Goal: Information Seeking & Learning: Find specific fact

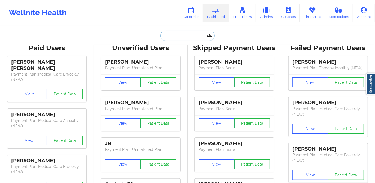
click at [186, 37] on input "text" at bounding box center [187, 36] width 54 height 10
paste input "[EMAIL_ADDRESS][DOMAIN_NAME]"
type input "[EMAIL_ADDRESS][DOMAIN_NAME]"
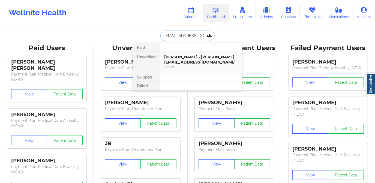
click at [196, 56] on div "[PERSON_NAME] - [PERSON_NAME][EMAIL_ADDRESS][DOMAIN_NAME]" at bounding box center [200, 59] width 73 height 10
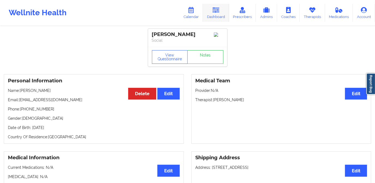
click at [216, 13] on link "Dashboard" at bounding box center [216, 13] width 26 height 18
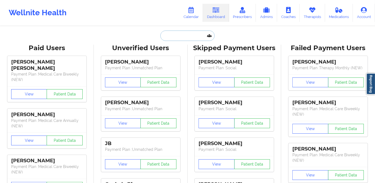
click at [177, 37] on input "text" at bounding box center [187, 36] width 54 height 10
paste input "[EMAIL_ADDRESS][DOMAIN_NAME]"
type input "[EMAIL_ADDRESS][DOMAIN_NAME]"
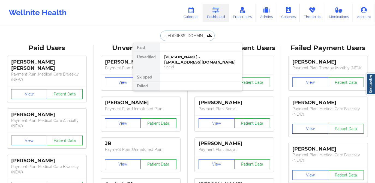
click at [185, 58] on div "[PERSON_NAME] - [EMAIL_ADDRESS][DOMAIN_NAME]" at bounding box center [200, 59] width 73 height 10
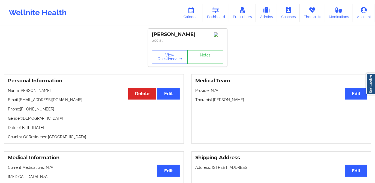
drag, startPoint x: 20, startPoint y: 92, endPoint x: 61, endPoint y: 92, distance: 40.9
click at [61, 92] on p "Name: [PERSON_NAME]" at bounding box center [94, 90] width 172 height 5
copy p "[PERSON_NAME]"
click at [212, 16] on link "Dashboard" at bounding box center [216, 13] width 26 height 18
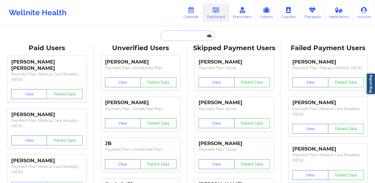
click at [189, 39] on input "text" at bounding box center [187, 36] width 54 height 10
paste input "[EMAIL_ADDRESS][DOMAIN_NAME]"
type input "[EMAIL_ADDRESS][DOMAIN_NAME]"
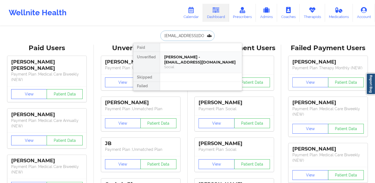
click at [187, 60] on div "[PERSON_NAME] - [EMAIL_ADDRESS][DOMAIN_NAME]" at bounding box center [200, 59] width 73 height 10
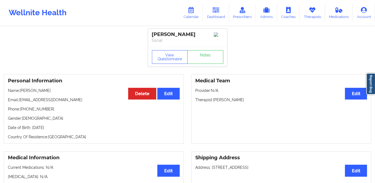
drag, startPoint x: 213, startPoint y: 101, endPoint x: 249, endPoint y: 101, distance: 36.2
click at [249, 101] on p "Therapist: [PERSON_NAME]" at bounding box center [281, 99] width 172 height 5
click at [203, 64] on link "Notes" at bounding box center [205, 57] width 36 height 14
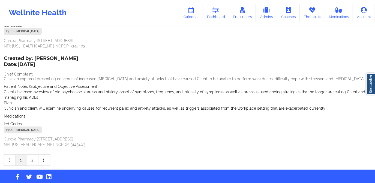
scroll to position [101, 0]
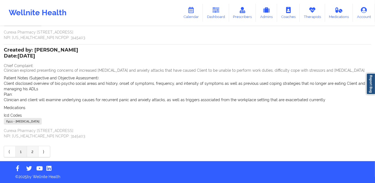
click at [32, 150] on link "2" at bounding box center [32, 151] width 11 height 11
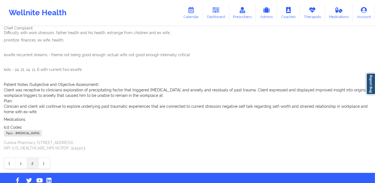
scroll to position [62, 0]
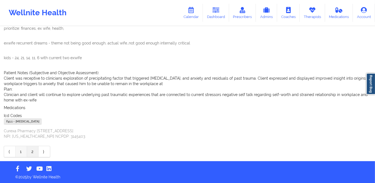
click at [20, 152] on link "1" at bounding box center [21, 151] width 11 height 11
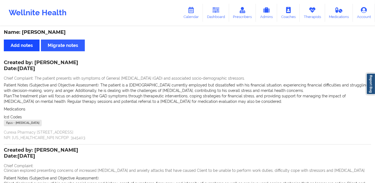
scroll to position [0, 0]
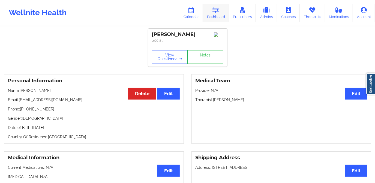
click at [212, 11] on link "Dashboard" at bounding box center [216, 13] width 26 height 18
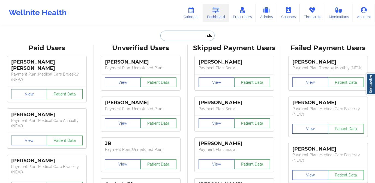
click at [193, 34] on input "text" at bounding box center [187, 36] width 54 height 10
paste input "[PERSON_NAME]"
type input "[PERSON_NAME]"
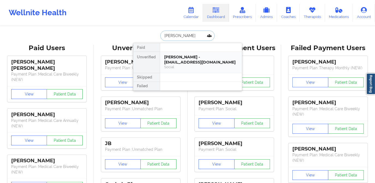
click at [187, 58] on div "[PERSON_NAME] - [EMAIL_ADDRESS][DOMAIN_NAME]" at bounding box center [200, 59] width 73 height 10
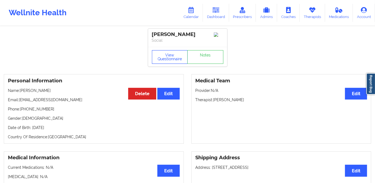
click at [171, 60] on button "View Questionnaire" at bounding box center [170, 57] width 36 height 14
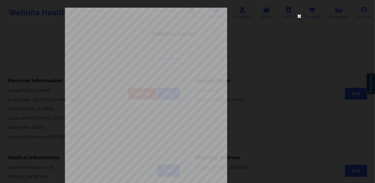
click at [296, 17] on icon at bounding box center [299, 15] width 9 height 9
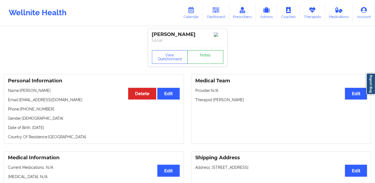
click at [207, 58] on link "Notes" at bounding box center [205, 57] width 36 height 14
click at [167, 56] on button "View Questionnaire" at bounding box center [170, 57] width 36 height 14
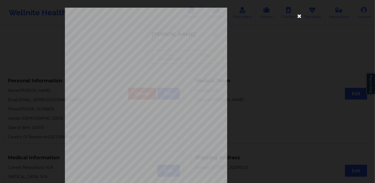
click at [299, 17] on icon at bounding box center [299, 15] width 9 height 9
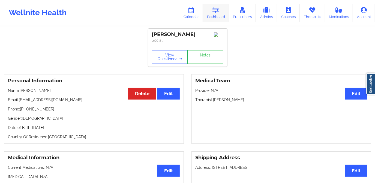
click at [220, 16] on link "Dashboard" at bounding box center [216, 13] width 26 height 18
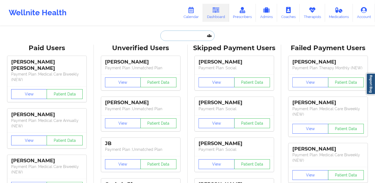
click at [180, 37] on input "text" at bounding box center [187, 36] width 54 height 10
paste input "[EMAIL_ADDRESS][DOMAIN_NAME]"
type input "[EMAIL_ADDRESS][DOMAIN_NAME]"
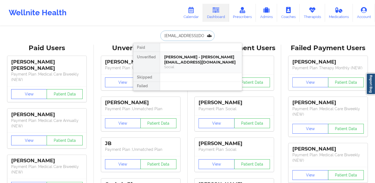
click at [180, 58] on div "[PERSON_NAME] - [PERSON_NAME][EMAIL_ADDRESS][DOMAIN_NAME]" at bounding box center [200, 59] width 73 height 10
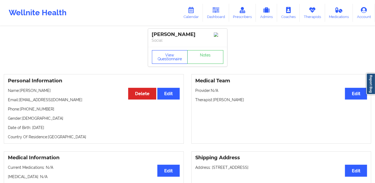
click at [177, 58] on button "View Questionnaire" at bounding box center [170, 57] width 36 height 14
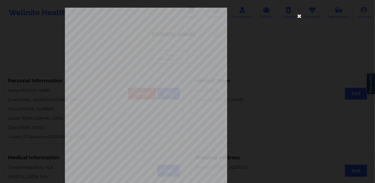
click at [299, 16] on icon at bounding box center [299, 15] width 9 height 9
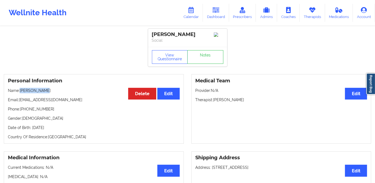
drag, startPoint x: 20, startPoint y: 91, endPoint x: 46, endPoint y: 91, distance: 25.3
click at [46, 91] on p "Name: [PERSON_NAME]" at bounding box center [94, 90] width 172 height 5
copy p "[PERSON_NAME]"
drag, startPoint x: 217, startPoint y: 9, endPoint x: 210, endPoint y: 20, distance: 12.5
click at [217, 9] on icon at bounding box center [215, 10] width 7 height 6
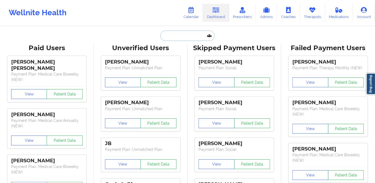
click at [184, 37] on input "text" at bounding box center [187, 36] width 54 height 10
paste input "[EMAIL_ADDRESS][DOMAIN_NAME]"
type input "[EMAIL_ADDRESS][DOMAIN_NAME]"
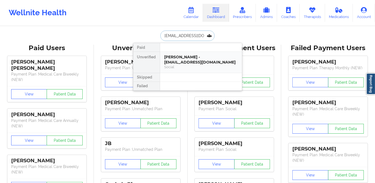
click at [188, 54] on div "[PERSON_NAME] - [EMAIL_ADDRESS][DOMAIN_NAME]" at bounding box center [200, 59] width 73 height 10
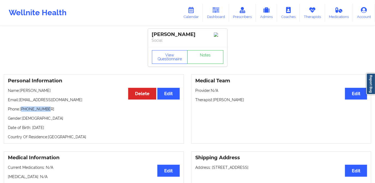
drag, startPoint x: 23, startPoint y: 110, endPoint x: 46, endPoint y: 111, distance: 22.6
click at [46, 111] on p "Phone: [PHONE_NUMBER]" at bounding box center [94, 108] width 172 height 5
copy p "15617589888"
click at [195, 56] on link "Notes" at bounding box center [205, 57] width 36 height 14
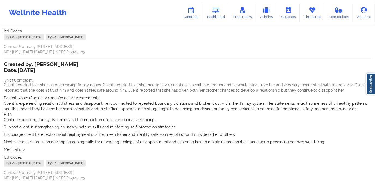
scroll to position [173, 0]
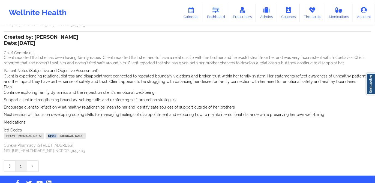
drag, startPoint x: 122, startPoint y: 135, endPoint x: 113, endPoint y: 135, distance: 8.7
click at [86, 135] on div "F43.10 - [MEDICAL_DATA]" at bounding box center [66, 136] width 40 height 7
drag, startPoint x: 15, startPoint y: 136, endPoint x: 5, endPoint y: 136, distance: 9.8
click at [5, 136] on div "F43.23 - [MEDICAL_DATA]" at bounding box center [24, 136] width 40 height 7
copy div "F43.23"
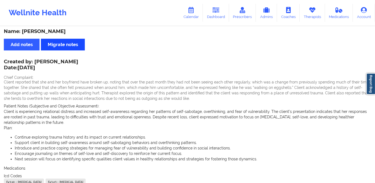
scroll to position [0, 0]
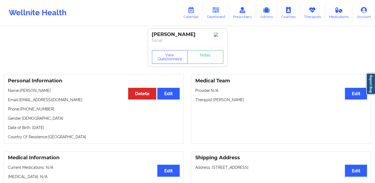
drag, startPoint x: 31, startPoint y: 129, endPoint x: 84, endPoint y: 131, distance: 53.2
click at [84, 130] on p "Date of Birth: [DEMOGRAPHIC_DATA]" at bounding box center [94, 127] width 172 height 5
copy p "[DATE]"
click at [214, 19] on link "Dashboard" at bounding box center [216, 13] width 26 height 18
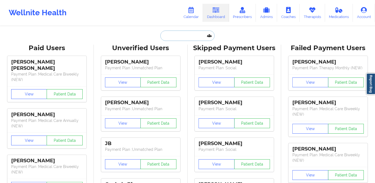
click at [195, 37] on input "text" at bounding box center [187, 36] width 54 height 10
paste input "[EMAIL_ADDRESS][DOMAIN_NAME]"
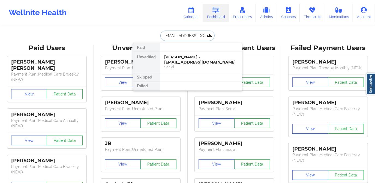
type input "[EMAIL_ADDRESS][DOMAIN_NAME]"
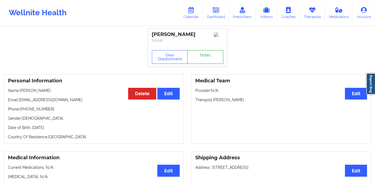
click at [208, 61] on link "Notes" at bounding box center [205, 57] width 36 height 14
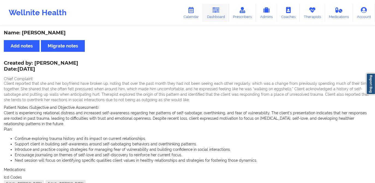
click at [219, 14] on link "Dashboard" at bounding box center [216, 13] width 26 height 18
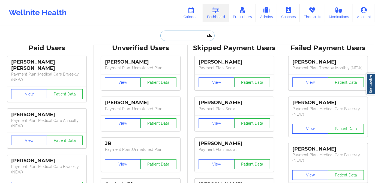
click at [189, 35] on input "text" at bounding box center [187, 36] width 54 height 10
paste input "[EMAIL_ADDRESS][DOMAIN_NAME]"
type input "[EMAIL_ADDRESS][DOMAIN_NAME]"
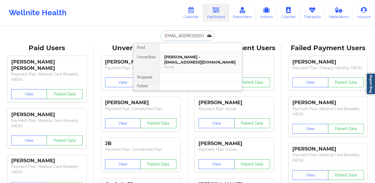
click at [185, 59] on div "[PERSON_NAME] - [EMAIL_ADDRESS][DOMAIN_NAME]" at bounding box center [200, 59] width 73 height 10
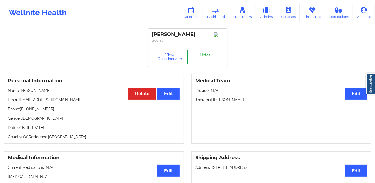
click at [203, 57] on link "Notes" at bounding box center [205, 57] width 36 height 14
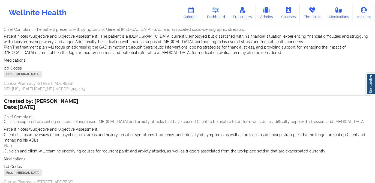
scroll to position [99, 0]
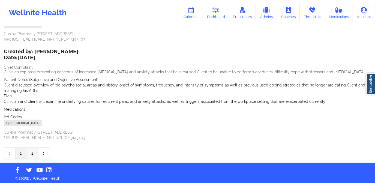
click at [34, 149] on link "2" at bounding box center [32, 153] width 11 height 11
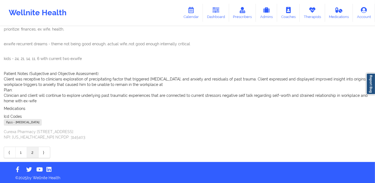
scroll to position [62, 0]
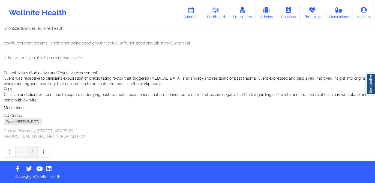
click at [21, 151] on link "1" at bounding box center [21, 151] width 11 height 11
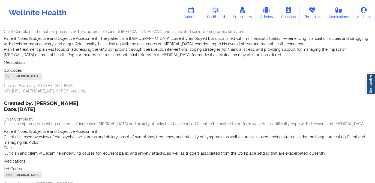
scroll to position [0, 0]
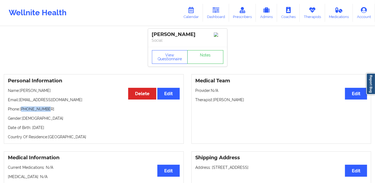
drag, startPoint x: 22, startPoint y: 110, endPoint x: 58, endPoint y: 112, distance: 36.0
click at [58, 112] on p "Phone: [PHONE_NUMBER]" at bounding box center [94, 108] width 172 height 5
copy p "16784910691"
click at [195, 58] on link "Notes" at bounding box center [205, 57] width 36 height 14
click at [212, 10] on link "Dashboard" at bounding box center [216, 13] width 26 height 18
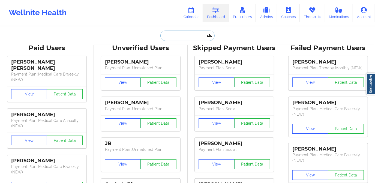
click at [185, 34] on input "text" at bounding box center [187, 36] width 54 height 10
paste input "[EMAIL_ADDRESS][DOMAIN_NAME]"
type input "[EMAIL_ADDRESS][DOMAIN_NAME]"
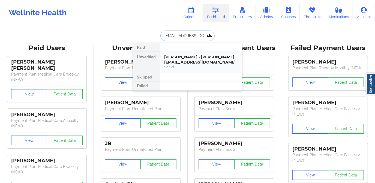
click at [183, 58] on div "[PERSON_NAME] - [PERSON_NAME][EMAIL_ADDRESS][DOMAIN_NAME]" at bounding box center [200, 59] width 73 height 10
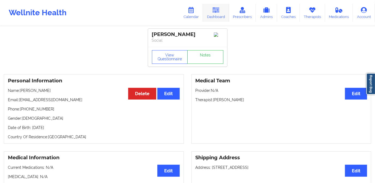
click at [218, 17] on link "Dashboard" at bounding box center [216, 13] width 26 height 18
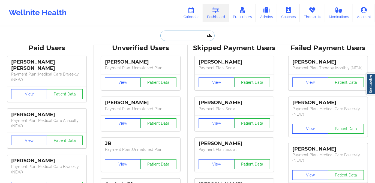
click at [177, 38] on input "text" at bounding box center [187, 36] width 54 height 10
